Goal: Task Accomplishment & Management: Manage account settings

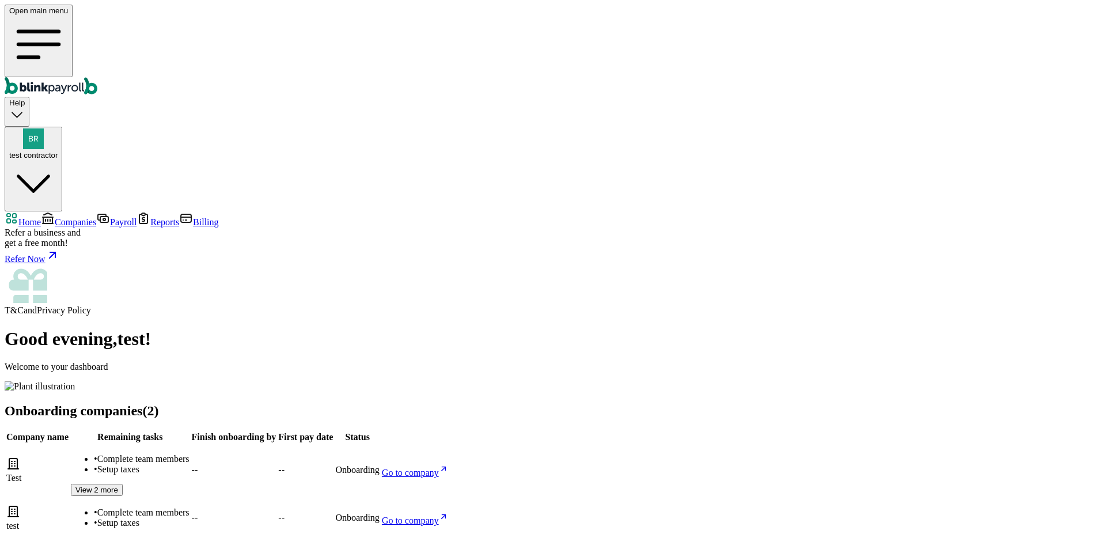
click at [60, 217] on span "Companies" at bounding box center [75, 222] width 41 height 10
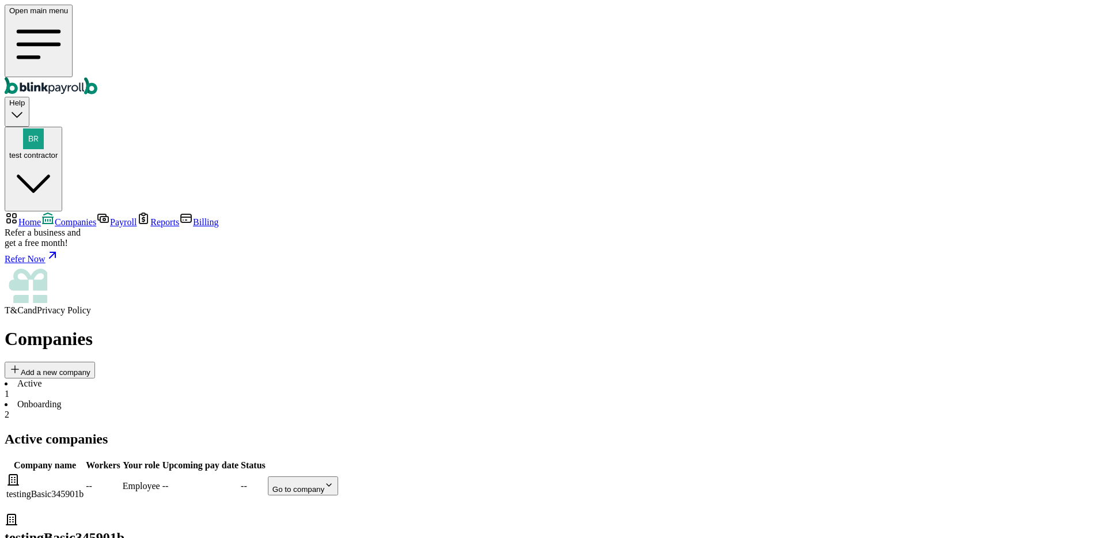
click at [289, 399] on li "Onboarding 2" at bounding box center [553, 409] width 1097 height 21
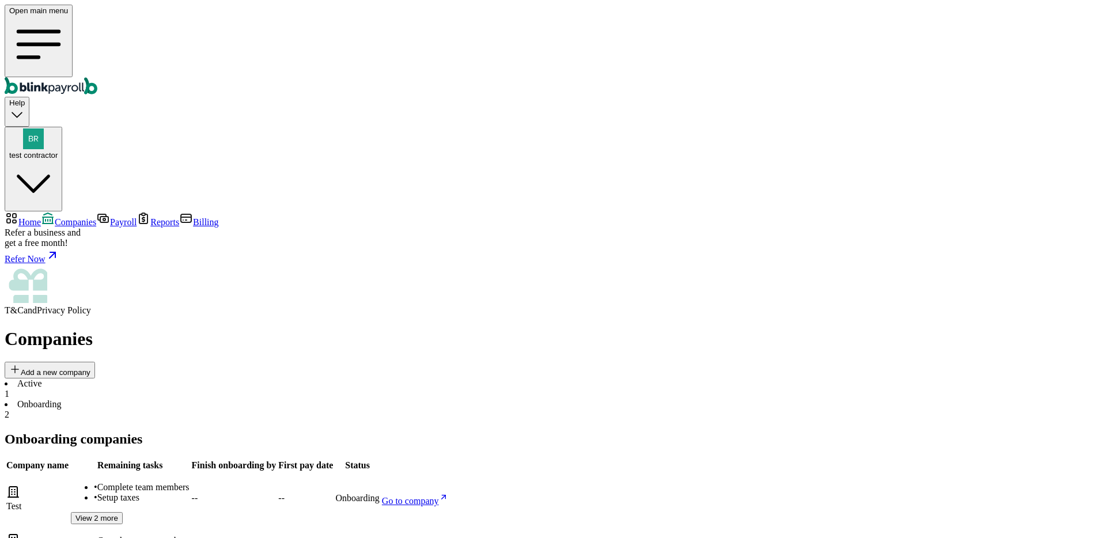
click at [213, 378] on li "Active 1" at bounding box center [553, 388] width 1097 height 21
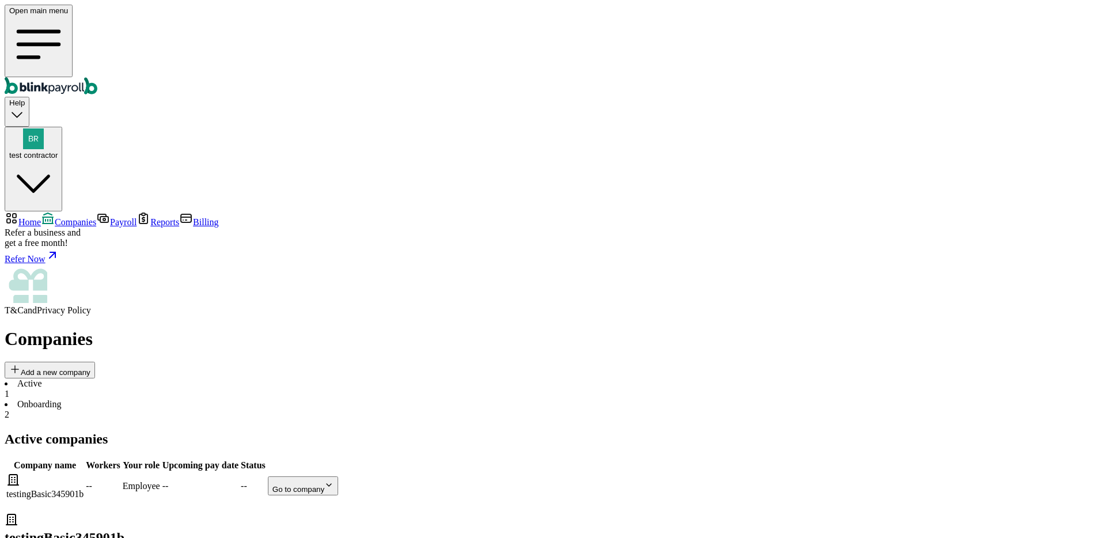
click at [778, 328] on main "Companies Add a new company Active 1 Onboarding 2 Active companies Company name…" at bounding box center [553, 481] width 1097 height 306
click at [58, 151] on span "test contractor" at bounding box center [33, 155] width 48 height 9
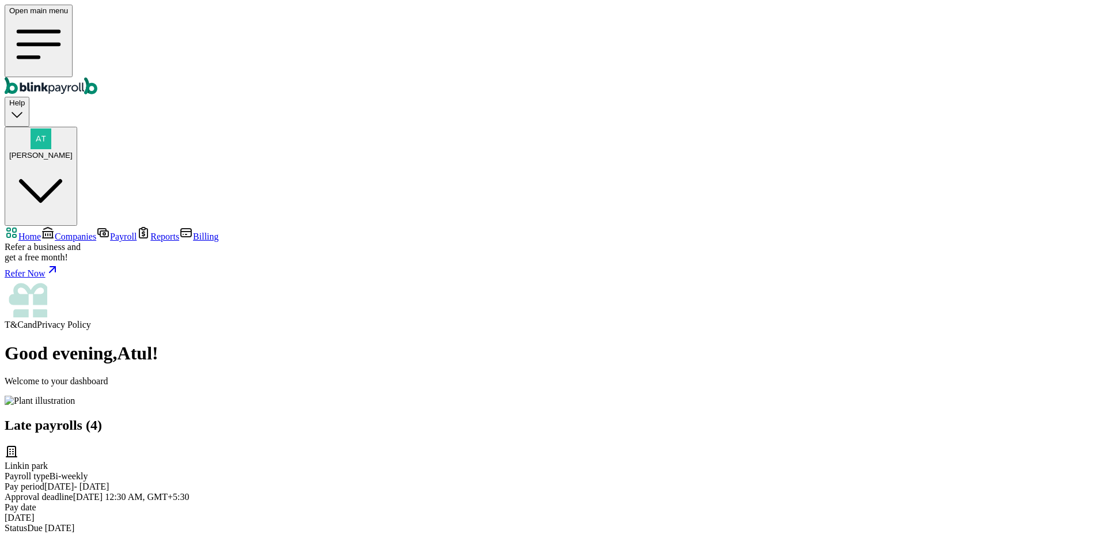
click at [41, 232] on link "Companies" at bounding box center [68, 237] width 55 height 10
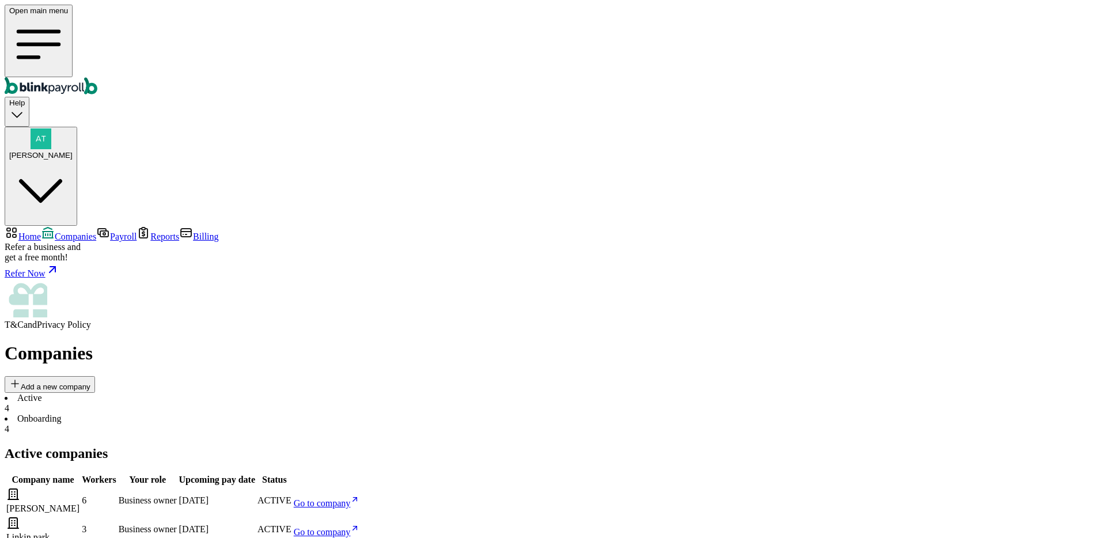
click at [690, 302] on body "Open main menu Help Atul Chauhan Home Companies Payroll Reports Billing Refer a…" at bounding box center [553, 540] width 1097 height 1070
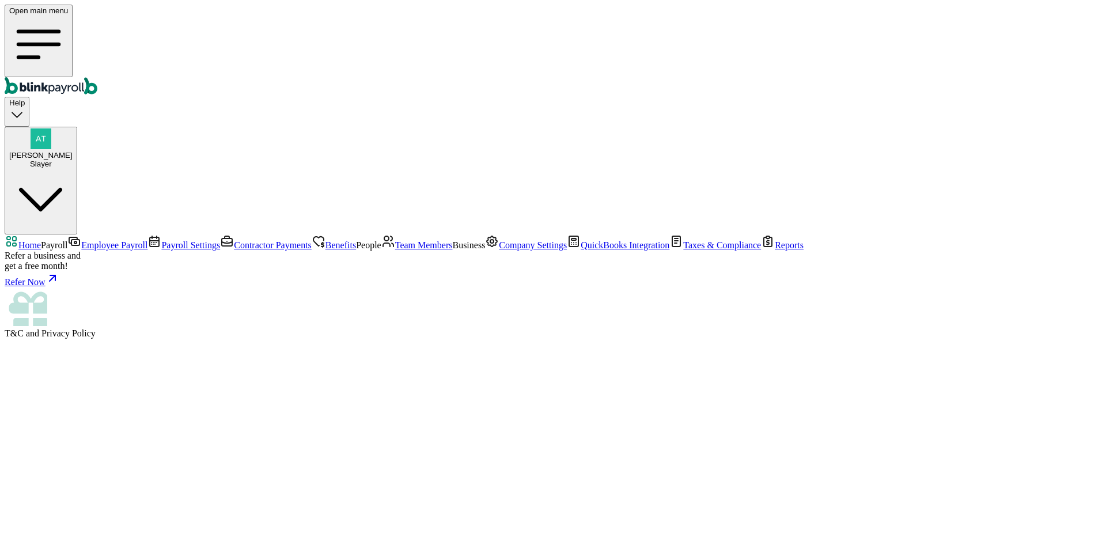
click at [381, 250] on link "Team Members" at bounding box center [416, 245] width 71 height 10
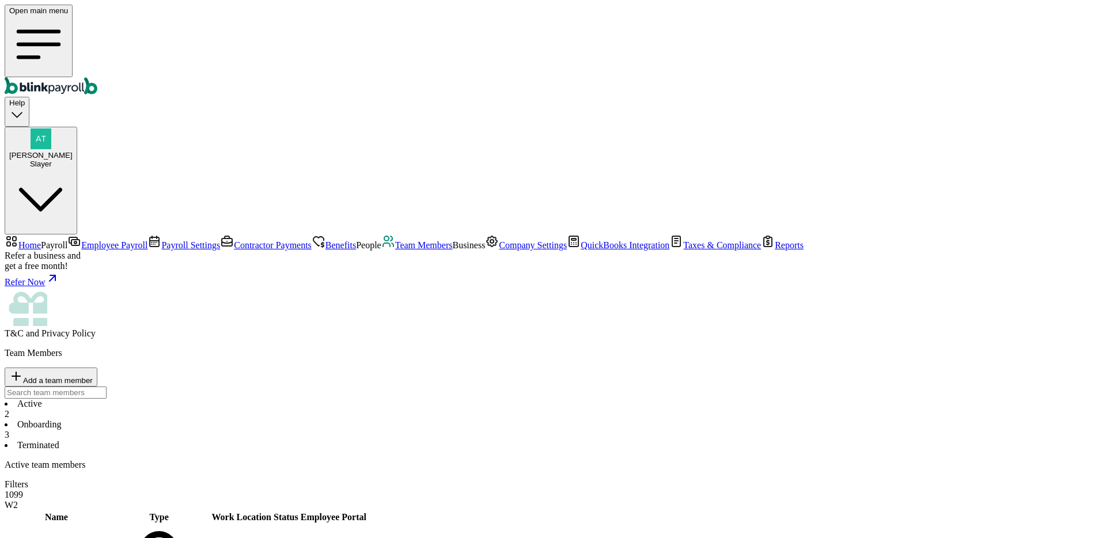
click at [271, 419] on li "Onboarding 3" at bounding box center [553, 429] width 1097 height 21
click at [213, 399] on li "Active 2" at bounding box center [553, 409] width 1097 height 21
click at [280, 419] on li "Onboarding 3" at bounding box center [553, 429] width 1097 height 21
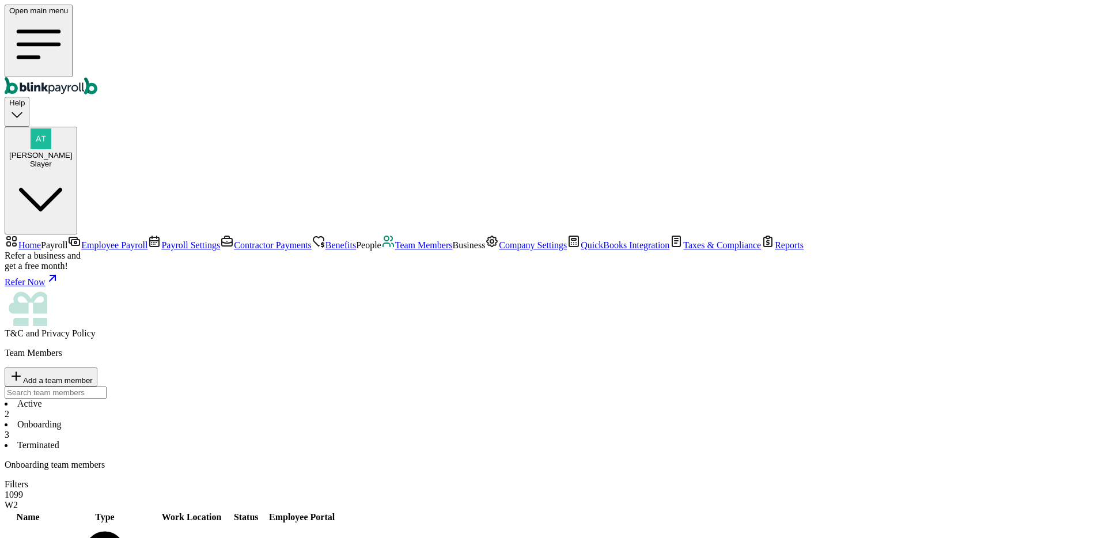
click at [196, 399] on li "Active 2" at bounding box center [553, 409] width 1097 height 21
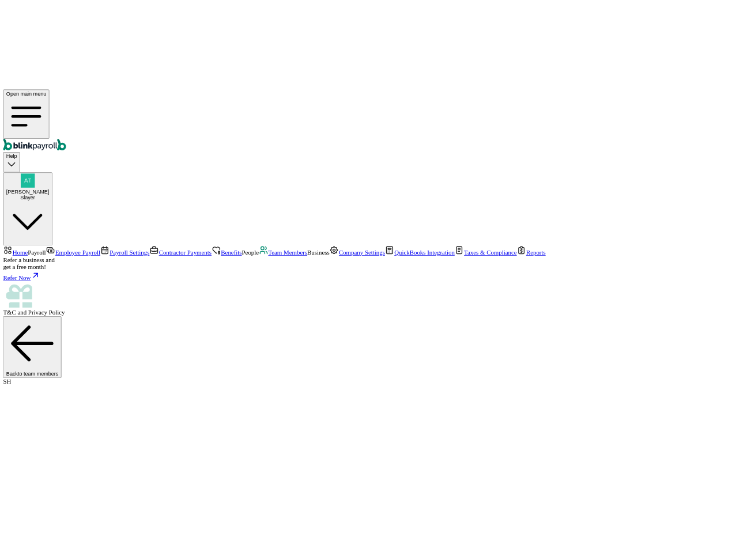
scroll to position [41, 0]
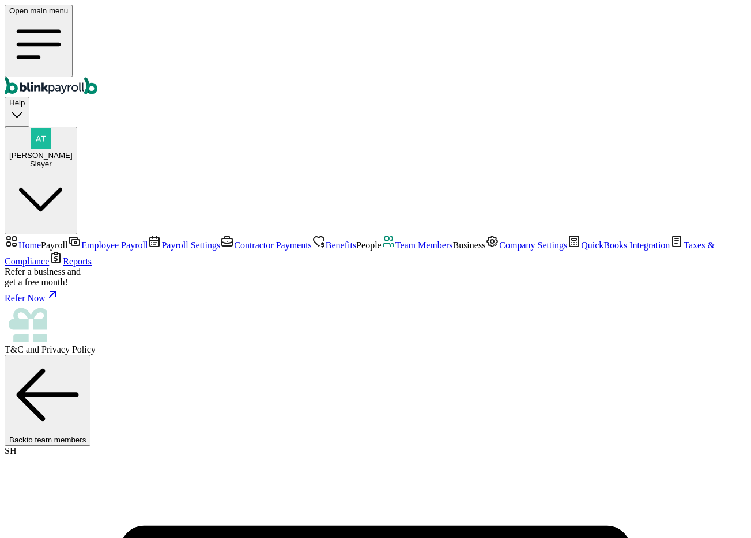
click at [395, 250] on span "Team Members" at bounding box center [424, 245] width 58 height 10
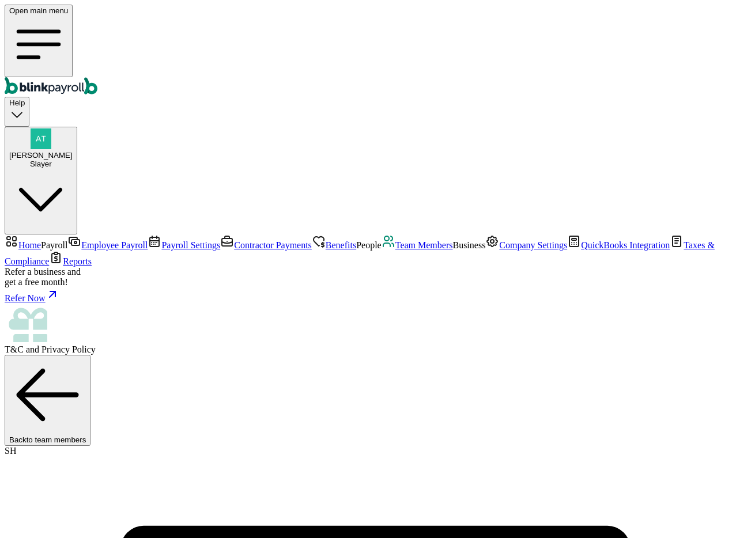
click at [729, 127] on div "[PERSON_NAME] Slayer" at bounding box center [375, 181] width 741 height 108
click at [77, 127] on button "[PERSON_NAME] Slayer" at bounding box center [41, 181] width 73 height 108
